Goal: Information Seeking & Learning: Learn about a topic

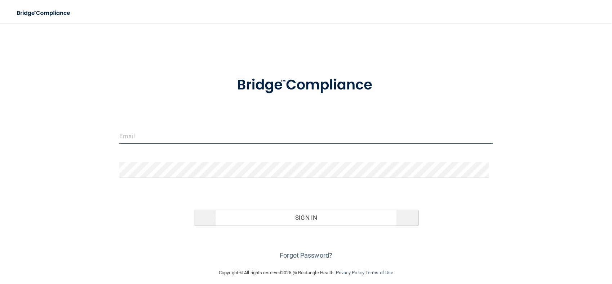
type input "[EMAIL_ADDRESS][DOMAIN_NAME]"
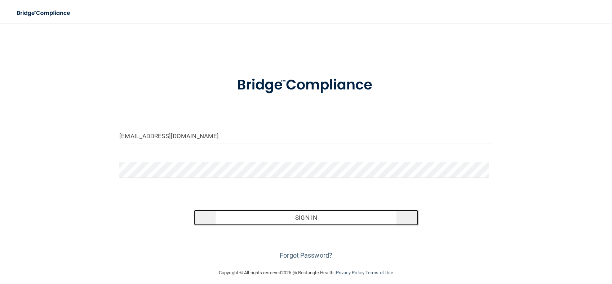
click at [377, 221] on button "Sign In" at bounding box center [306, 218] width 224 height 16
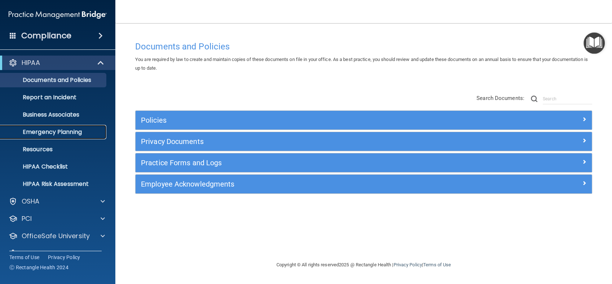
click at [71, 128] on p "Emergency Planning" at bounding box center [54, 131] width 98 height 7
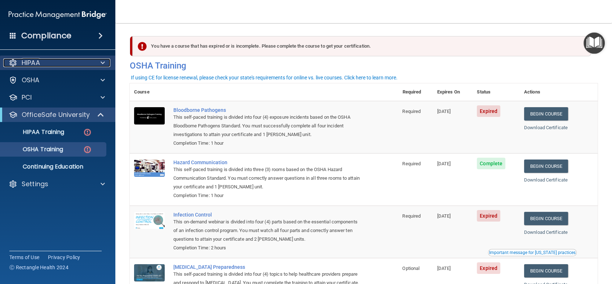
click at [101, 66] on span at bounding box center [103, 62] width 4 height 9
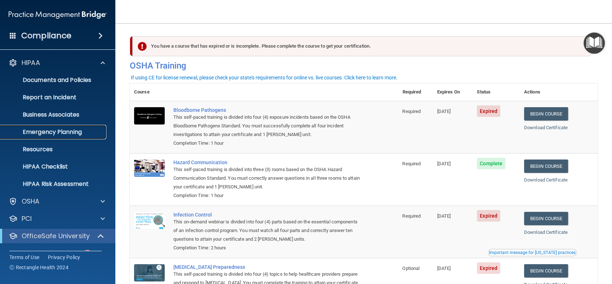
click at [78, 131] on p "Emergency Planning" at bounding box center [54, 131] width 98 height 7
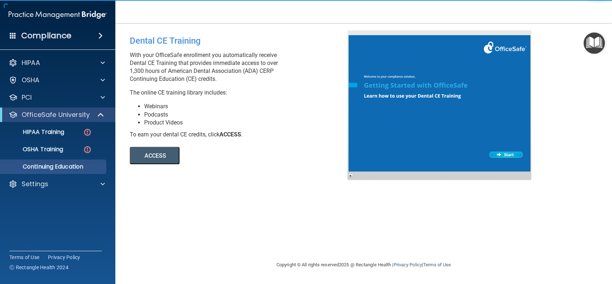
click at [159, 153] on button "ACCESS" at bounding box center [155, 155] width 50 height 17
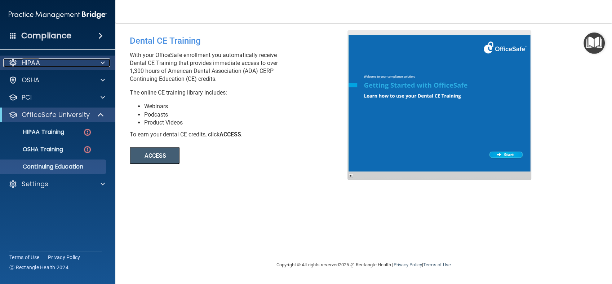
click at [91, 61] on div "HIPAA" at bounding box center [47, 62] width 89 height 9
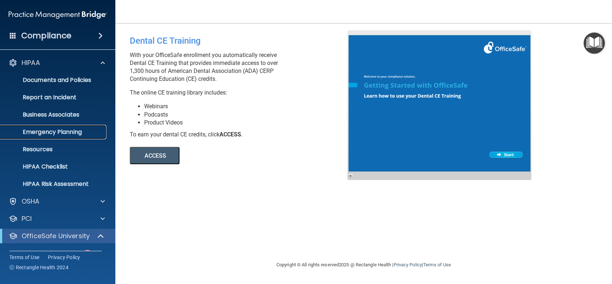
click at [81, 133] on p "Emergency Planning" at bounding box center [54, 131] width 98 height 7
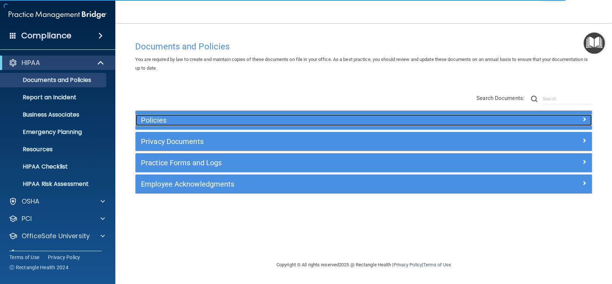
click at [373, 124] on h5 "Policies" at bounding box center [307, 120] width 332 height 8
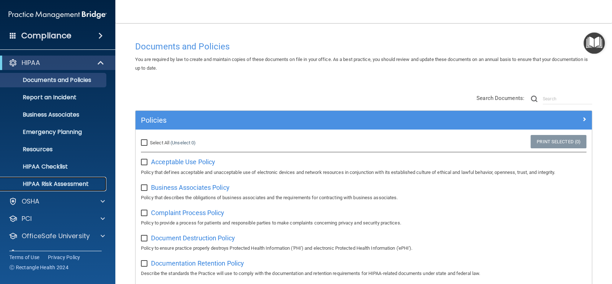
click at [71, 185] on p "HIPAA Risk Assessment" at bounding box center [54, 183] width 98 height 7
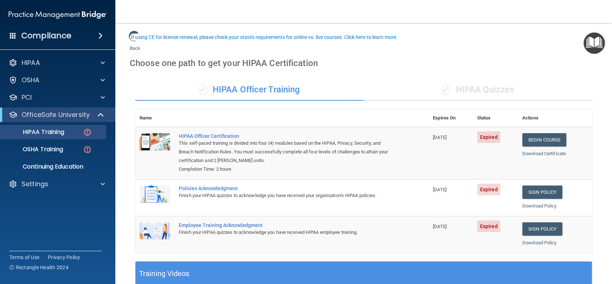
scroll to position [52, 0]
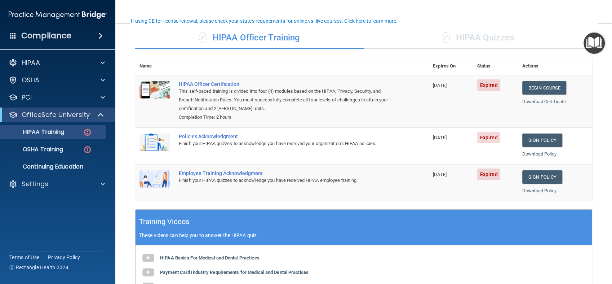
click at [459, 39] on div "✓ HIPAA Quizzes" at bounding box center [478, 38] width 229 height 22
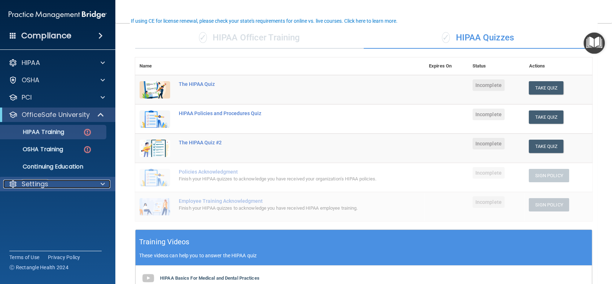
click at [82, 187] on div "Settings" at bounding box center [47, 184] width 89 height 9
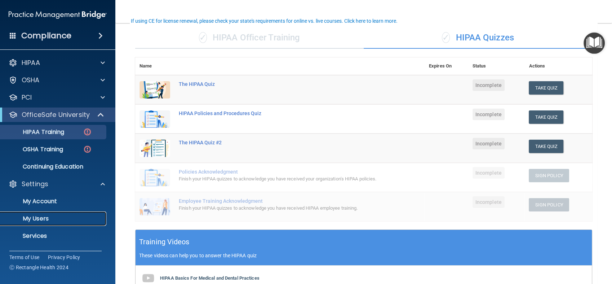
click at [43, 216] on p "My Users" at bounding box center [54, 218] width 98 height 7
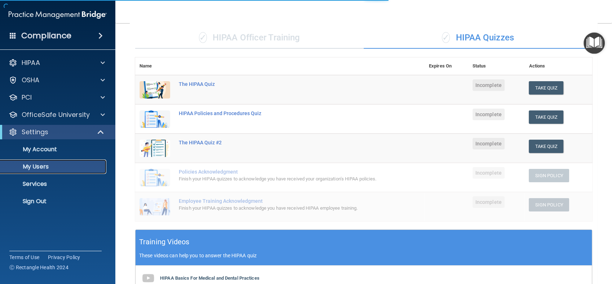
select select "20"
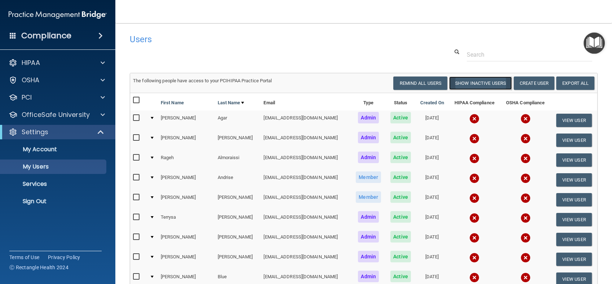
click at [480, 86] on button "Show Inactive Users" at bounding box center [480, 82] width 63 height 13
select select "20"
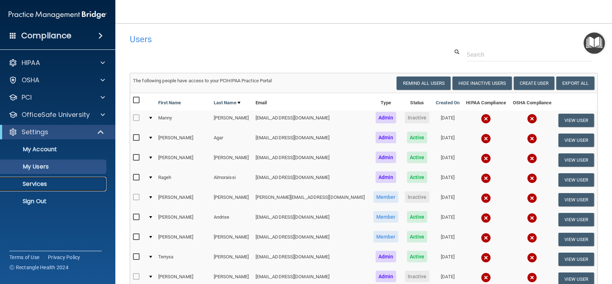
click at [75, 180] on link "Services" at bounding box center [50, 184] width 114 height 14
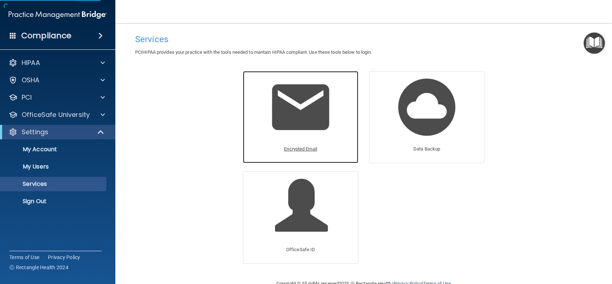
click at [304, 148] on p "Encrypted Email" at bounding box center [300, 149] width 33 height 9
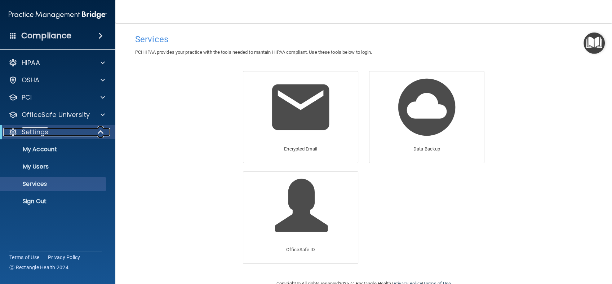
click at [101, 132] on span at bounding box center [101, 132] width 6 height 9
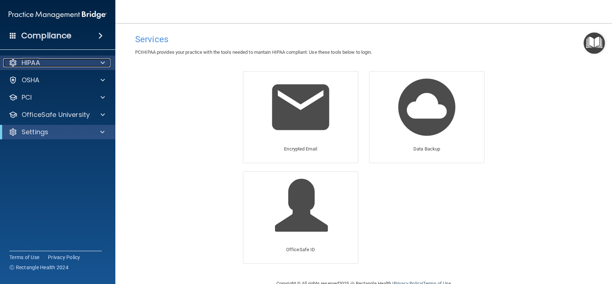
click at [101, 65] on span at bounding box center [103, 62] width 4 height 9
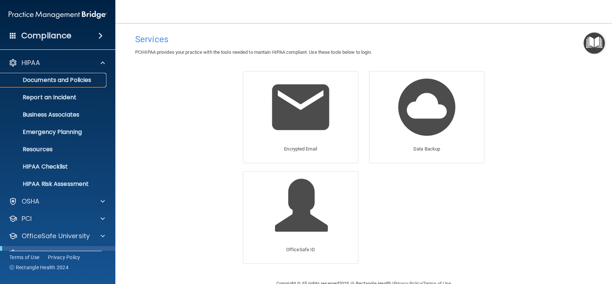
click at [85, 82] on p "Documents and Policies" at bounding box center [54, 79] width 98 height 7
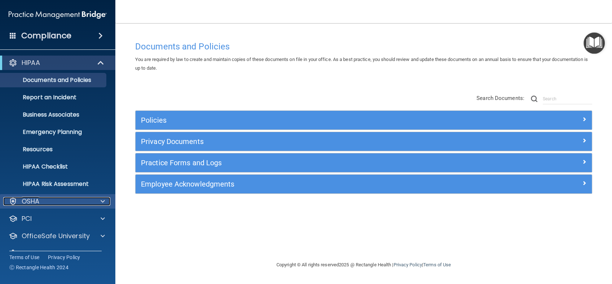
click at [95, 198] on div at bounding box center [102, 201] width 18 height 9
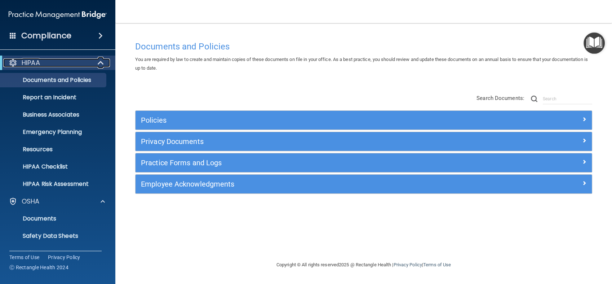
click at [71, 65] on div "HIPAA" at bounding box center [47, 62] width 89 height 9
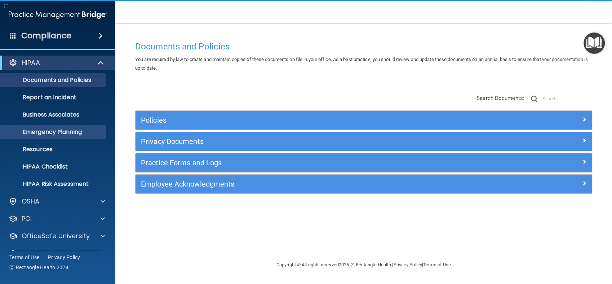
scroll to position [15, 0]
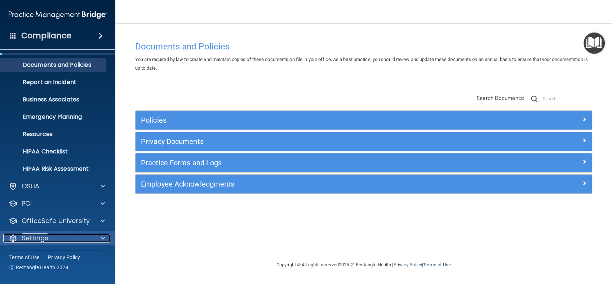
click at [96, 240] on div at bounding box center [102, 238] width 18 height 9
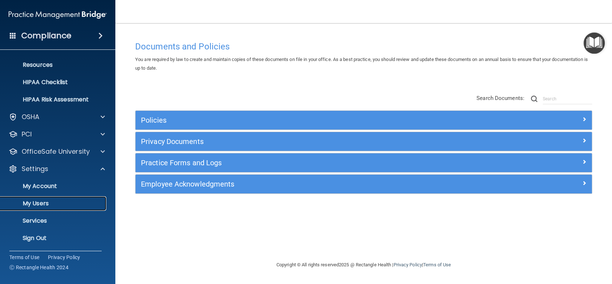
click at [60, 202] on p "My Users" at bounding box center [54, 203] width 98 height 7
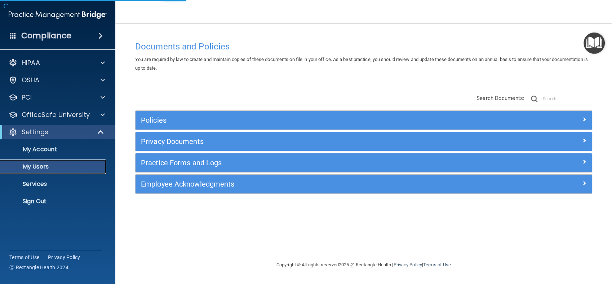
select select "20"
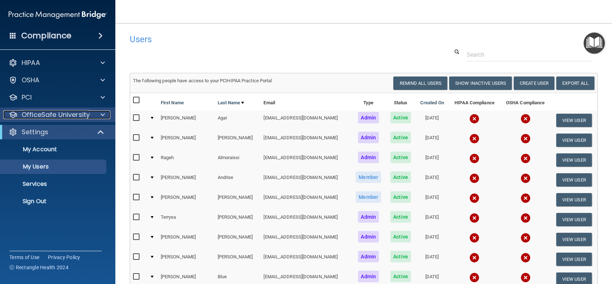
click at [86, 118] on p "OfficeSafe University" at bounding box center [56, 114] width 68 height 9
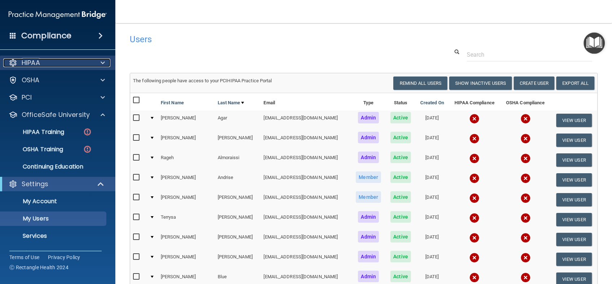
click at [72, 62] on div "HIPAA" at bounding box center [47, 62] width 89 height 9
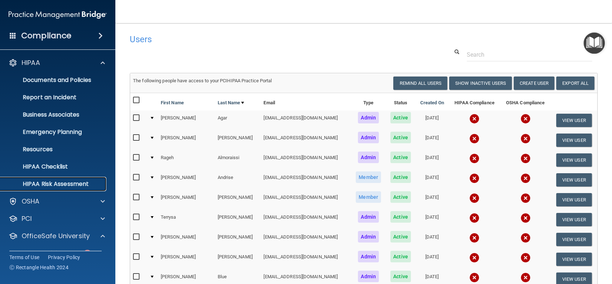
click at [69, 182] on p "HIPAA Risk Assessment" at bounding box center [54, 183] width 98 height 7
